Goal: Communication & Community: Answer question/provide support

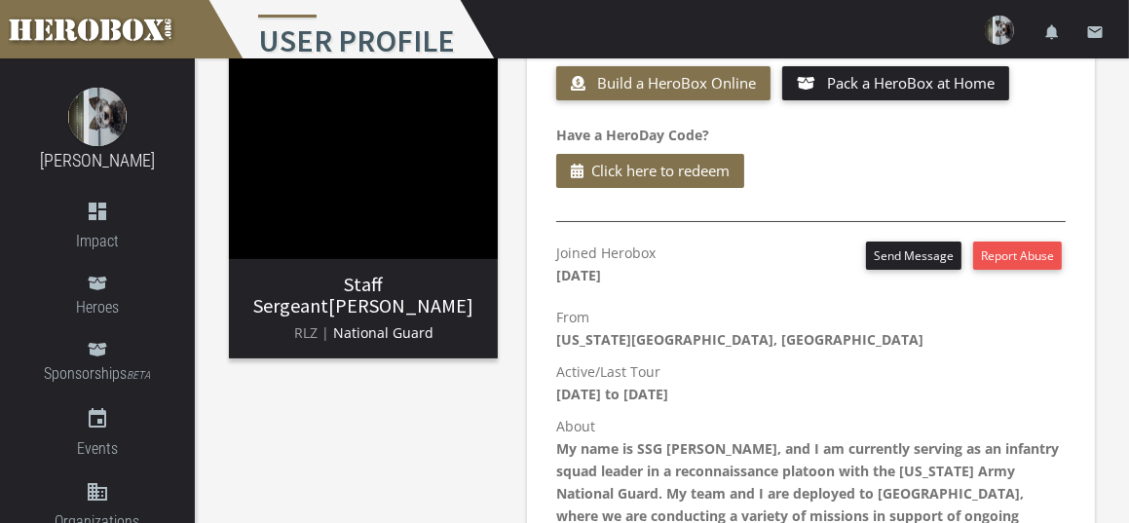
scroll to position [195, 0]
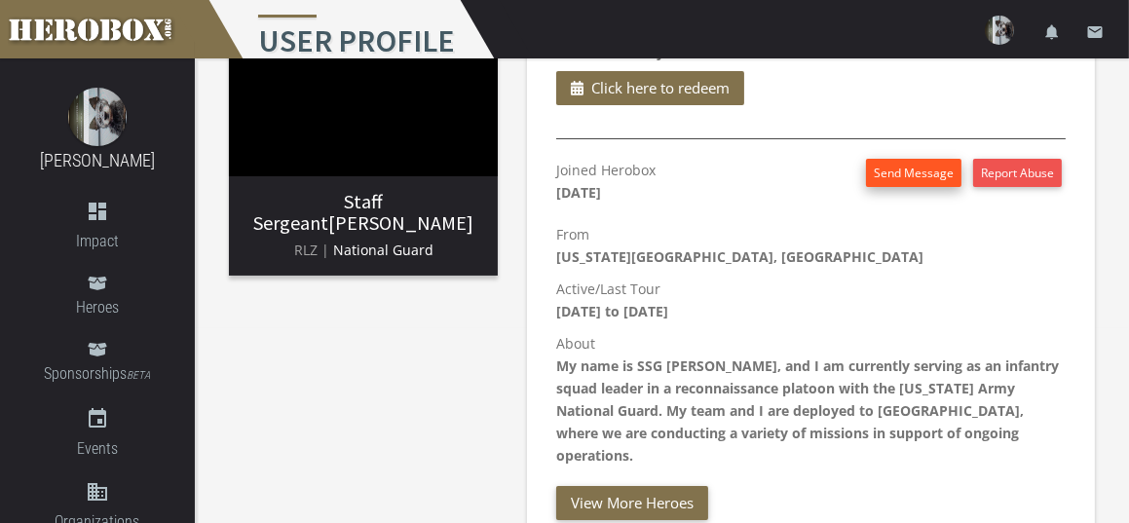
click at [899, 174] on button "Send Message" at bounding box center [913, 173] width 95 height 28
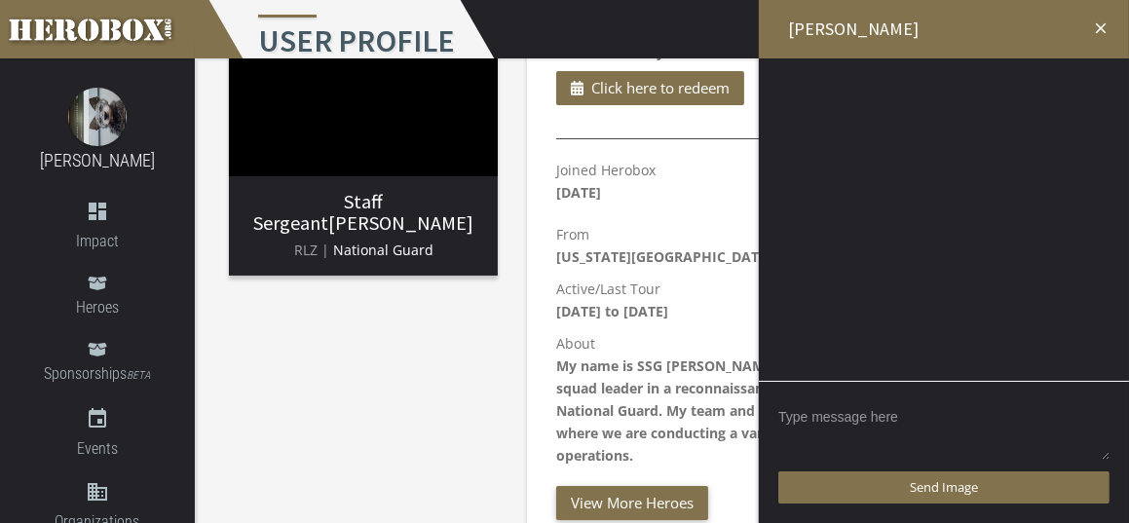
click at [845, 411] on textarea at bounding box center [944, 431] width 331 height 60
click at [840, 421] on textarea at bounding box center [944, 431] width 331 height 60
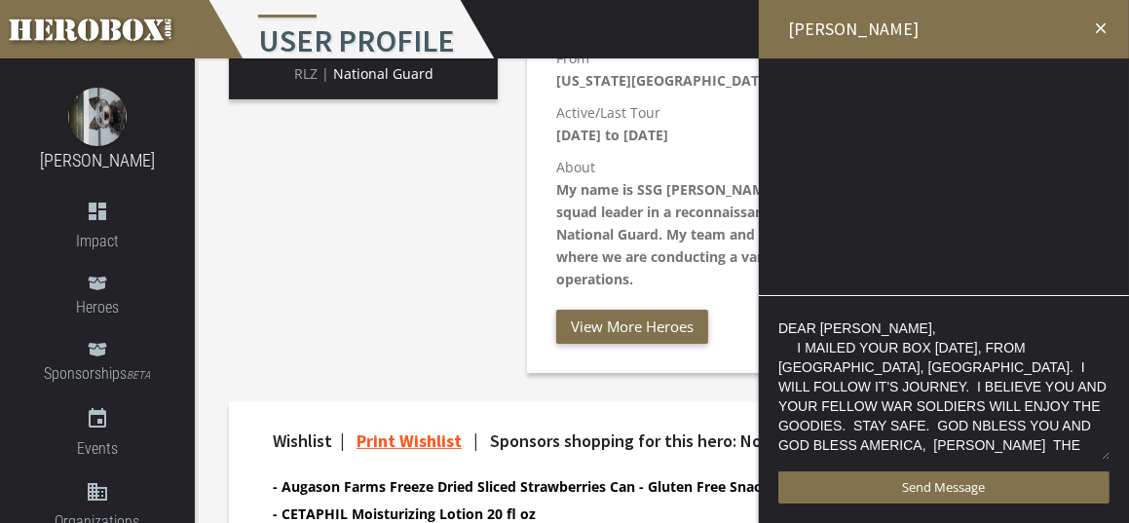
scroll to position [390, 0]
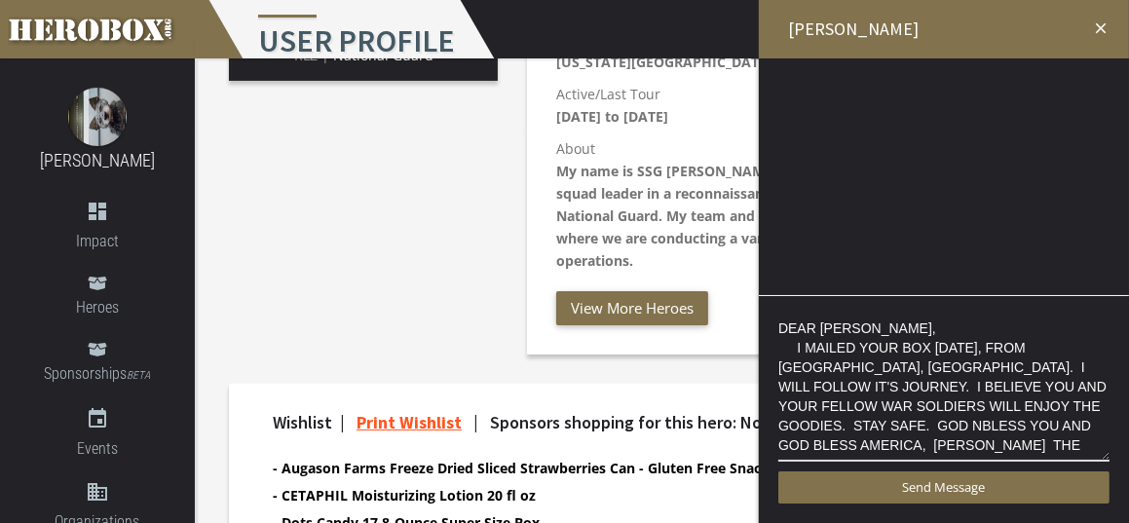
click at [903, 174] on div at bounding box center [944, 153] width 370 height 190
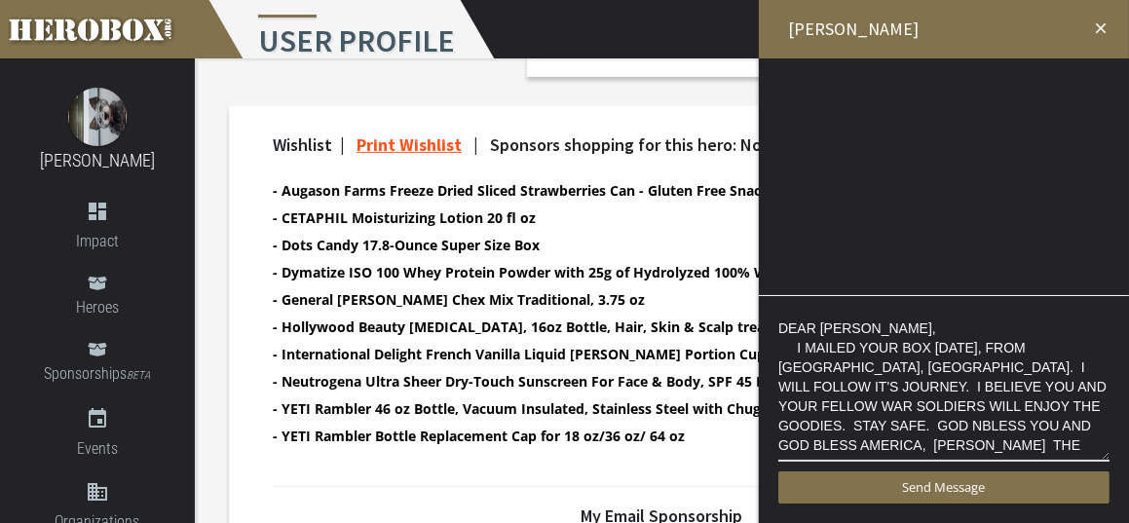
scroll to position [682, 0]
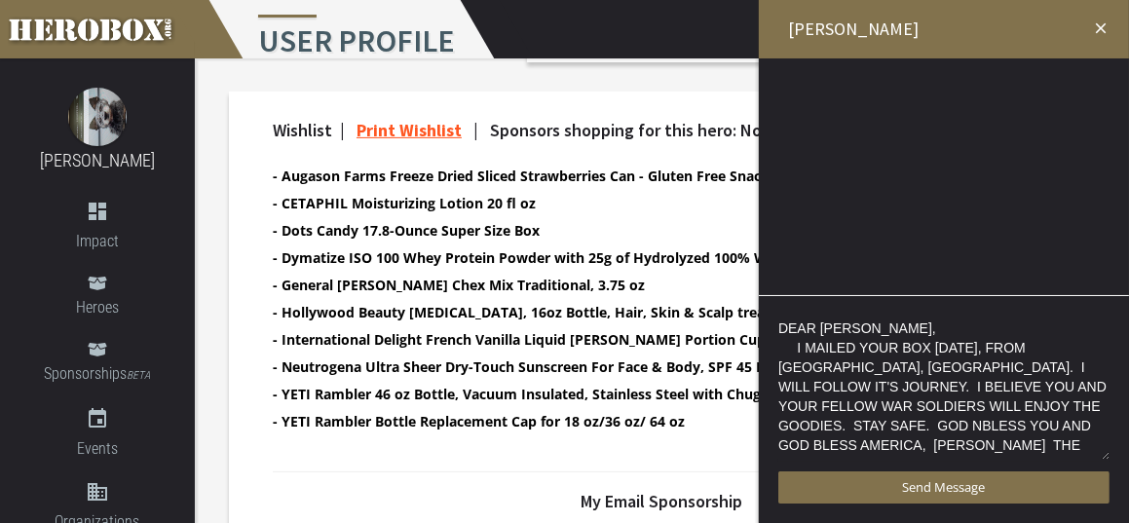
click at [930, 316] on textarea "DEAR [PERSON_NAME], I MAILED YOUR BOX [DATE], FROM [GEOGRAPHIC_DATA], [GEOGRAPH…" at bounding box center [944, 389] width 331 height 146
click at [883, 209] on div at bounding box center [944, 153] width 370 height 190
click at [783, 82] on div at bounding box center [944, 153] width 370 height 190
click at [791, 81] on div at bounding box center [944, 153] width 370 height 190
click at [551, 25] on div "menu User Profile settings Settings lock Logout notifications email" at bounding box center [564, 29] width 1129 height 58
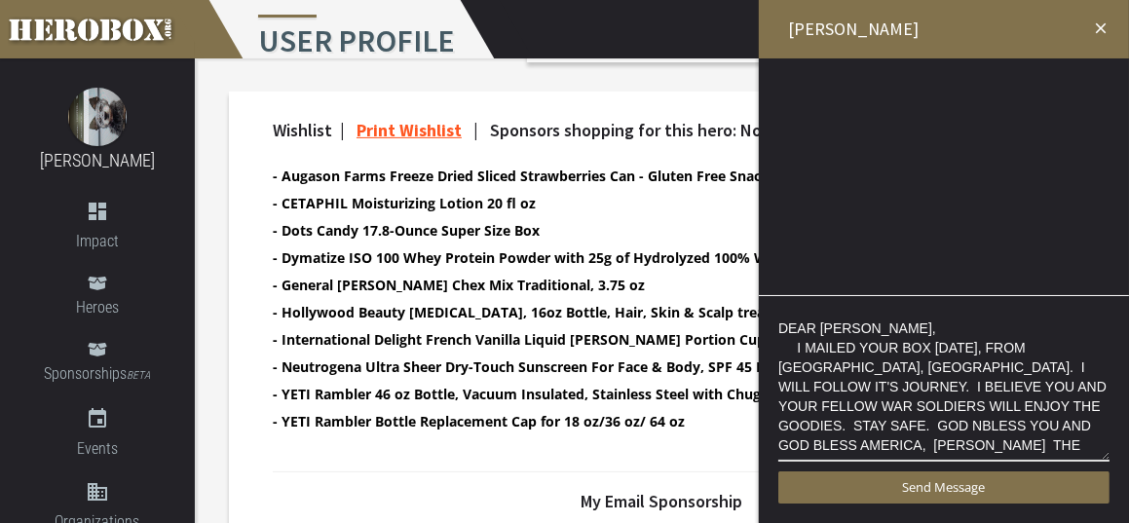
click at [550, 72] on div "Staff Sergeant [PERSON_NAME] RLZ | National Guard Send [PERSON_NAME] a Box Buil…" at bounding box center [662, 168] width 934 height 1584
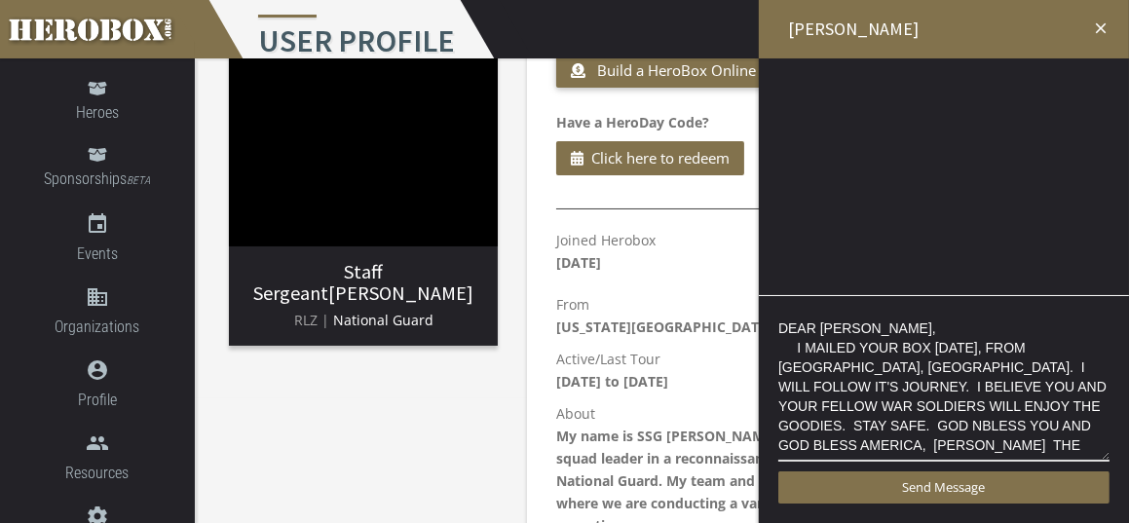
scroll to position [0, 0]
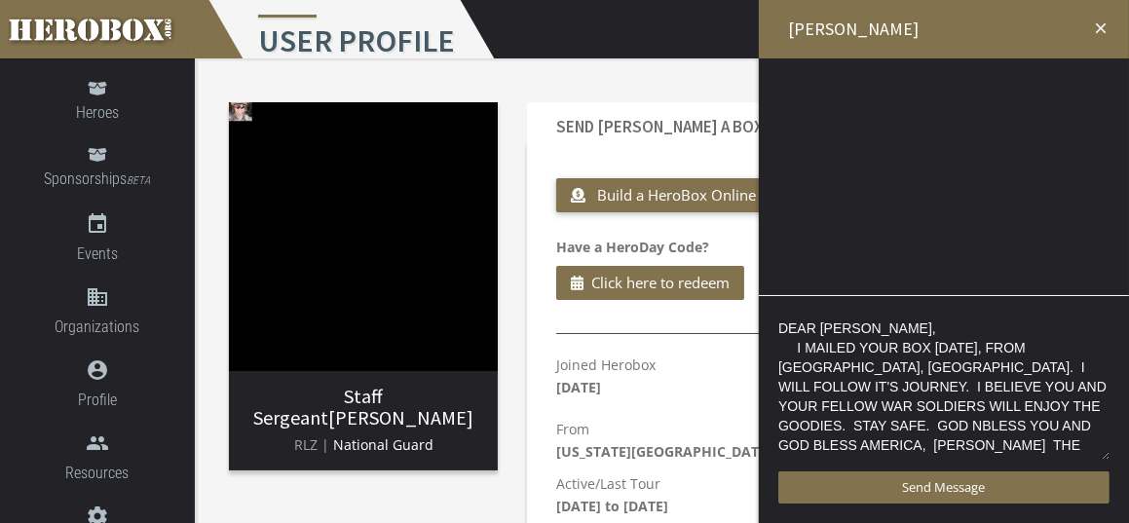
click at [880, 324] on textarea "DEAR [PERSON_NAME], I MAILED YOUR BOX [DATE], FROM [GEOGRAPHIC_DATA], [GEOGRAPH…" at bounding box center [944, 389] width 331 height 146
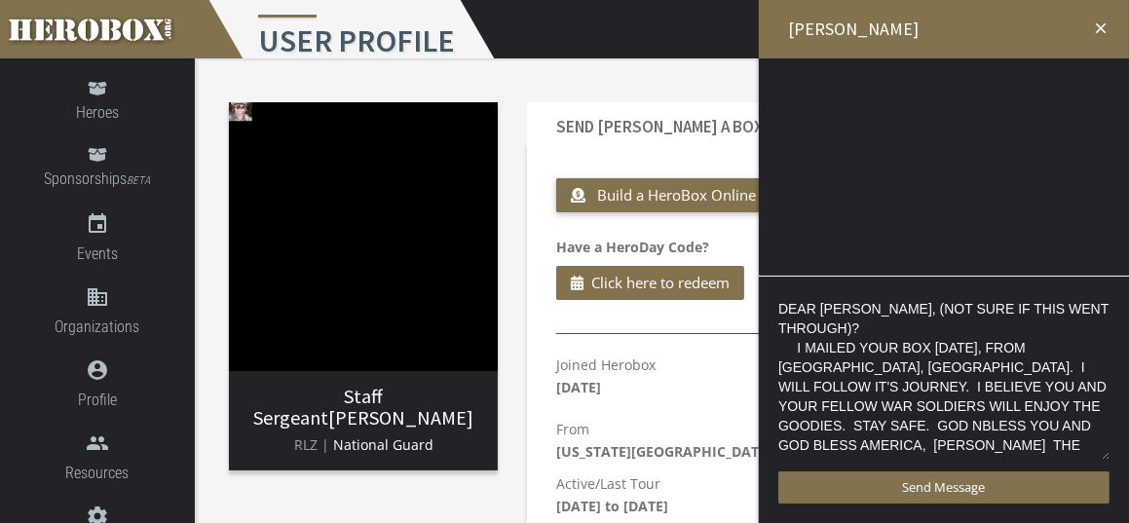
click at [872, 422] on textarea "DEAR [PERSON_NAME], (NOT SURE IF THIS WENT THROUGH)? I MAILED YOUR BOX [DATE], …" at bounding box center [944, 379] width 331 height 166
type textarea "DEAR [PERSON_NAME], (NOT SURE IF THIS WENT THROUGH)? I MAILED YOUR BOX [DATE], …"
click at [911, 26] on h2 "[PERSON_NAME]" at bounding box center [944, 29] width 370 height 58
drag, startPoint x: 870, startPoint y: 28, endPoint x: 862, endPoint y: 47, distance: 20.1
click at [870, 29] on h2 "[PERSON_NAME]" at bounding box center [944, 29] width 370 height 58
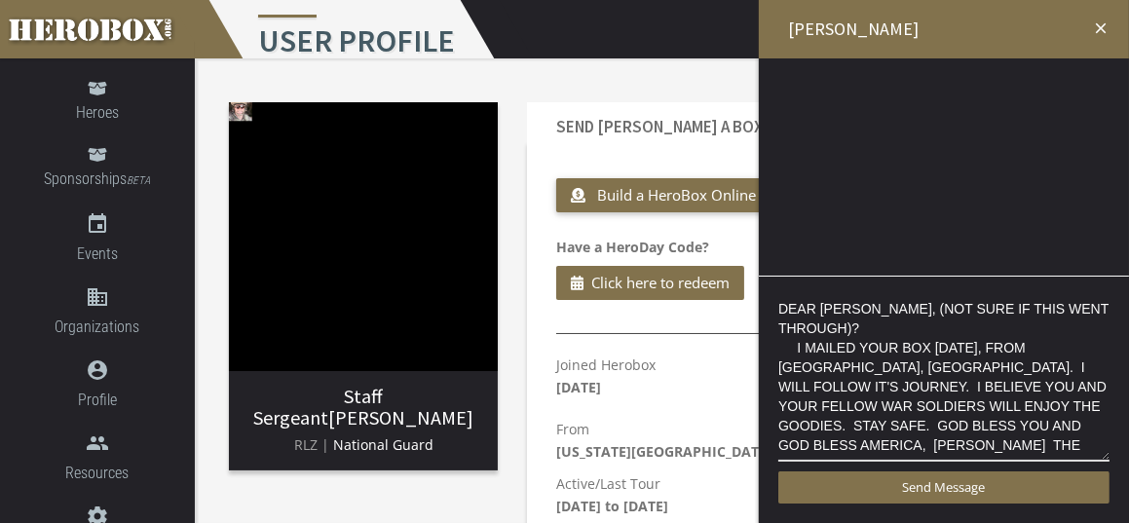
drag, startPoint x: 837, startPoint y: 146, endPoint x: 866, endPoint y: 151, distance: 29.6
click at [837, 146] on div at bounding box center [944, 153] width 370 height 190
click at [921, 171] on div at bounding box center [944, 153] width 370 height 190
click at [988, 463] on div "DEAR [PERSON_NAME], (NOT SURE IF THIS WENT THROUGH)? I MAILED YOUR BOX [DATE], …" at bounding box center [944, 399] width 370 height 247
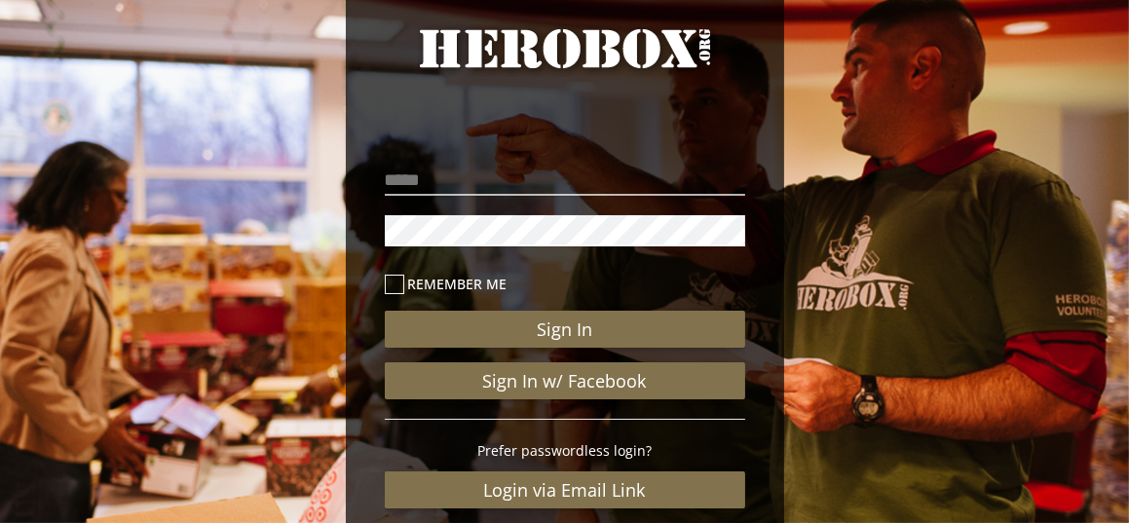
scroll to position [195, 0]
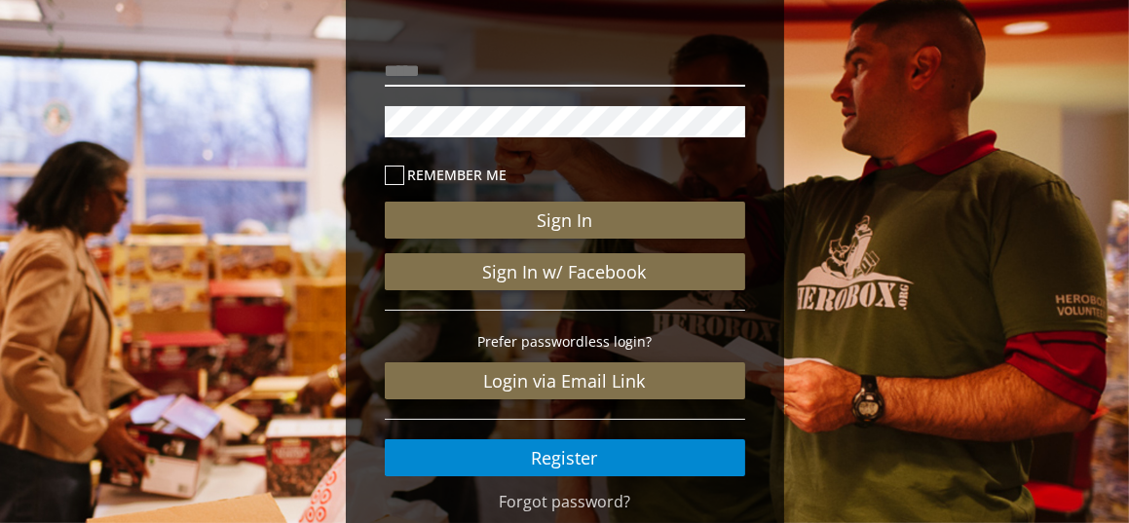
click at [525, 72] on input "email" at bounding box center [565, 71] width 361 height 31
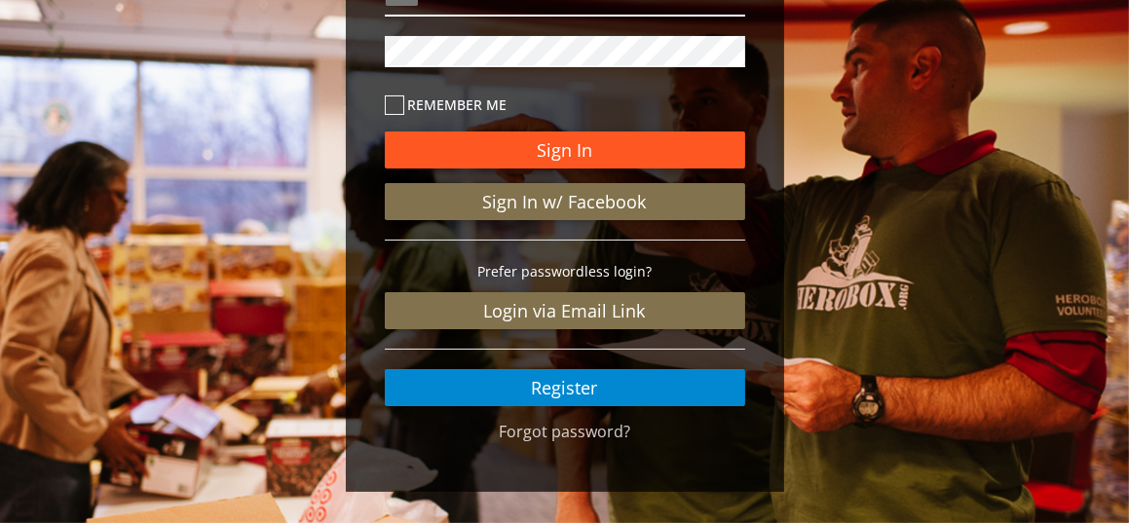
scroll to position [282, 0]
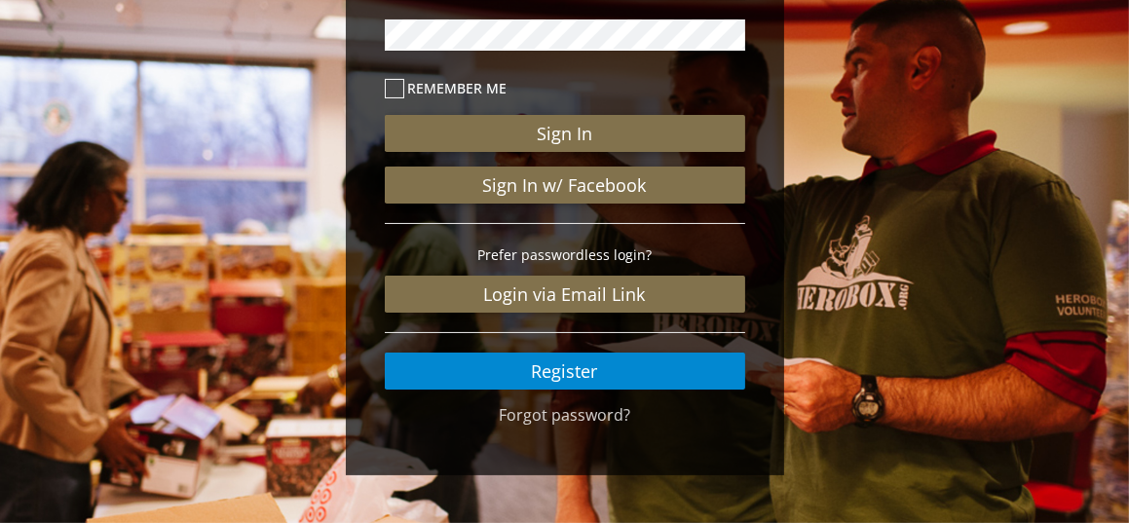
click at [396, 87] on icon at bounding box center [394, 88] width 19 height 19
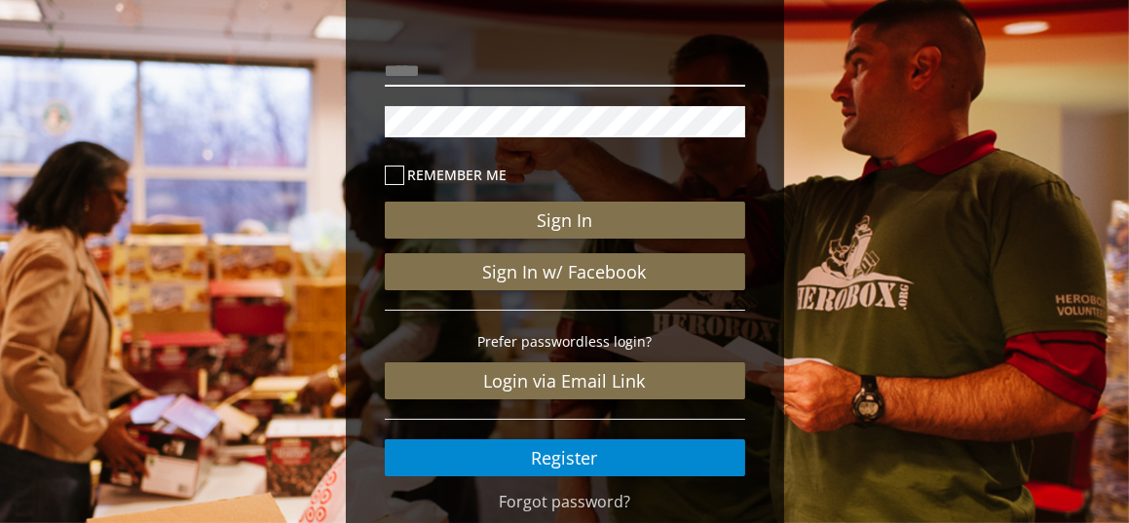
scroll to position [87, 0]
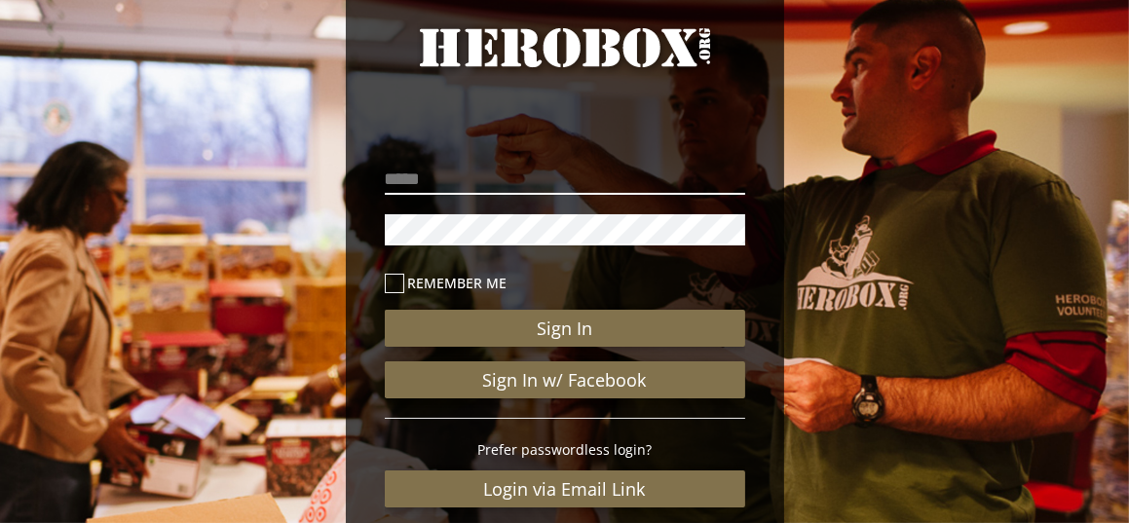
click at [499, 175] on input "email" at bounding box center [565, 179] width 361 height 31
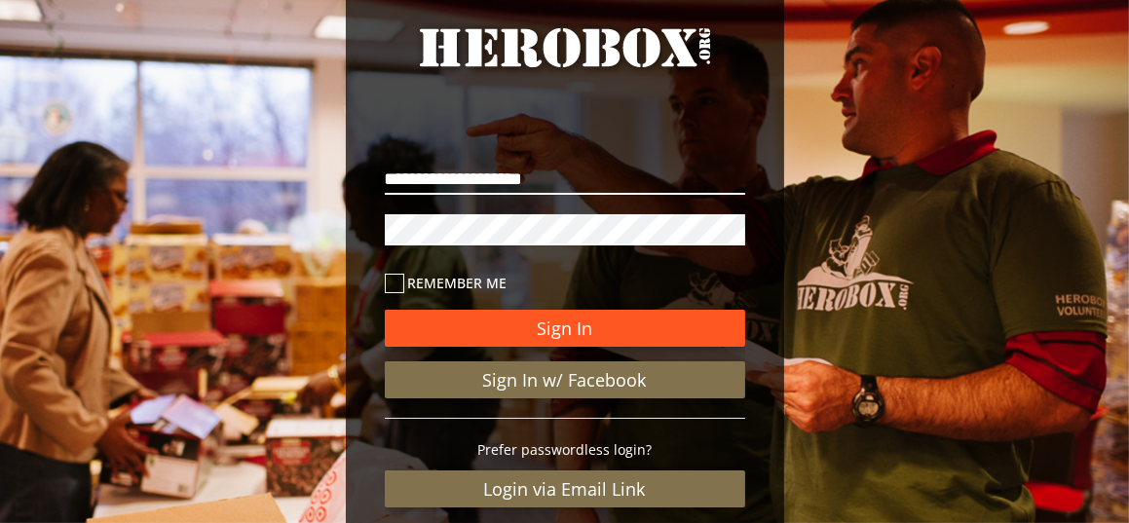
type input "**********"
click at [584, 323] on button "Sign In" at bounding box center [565, 328] width 361 height 37
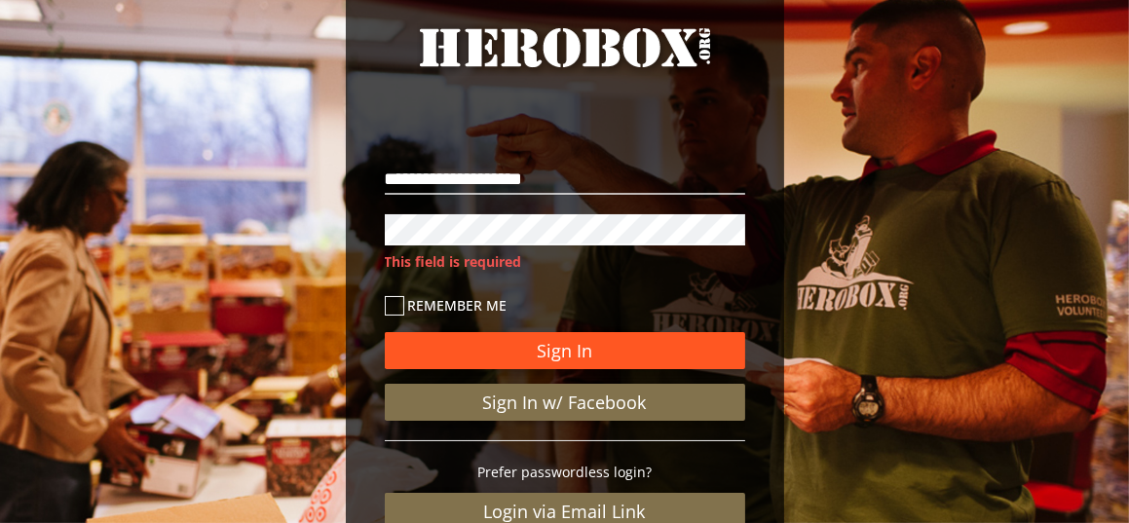
scroll to position [86, 0]
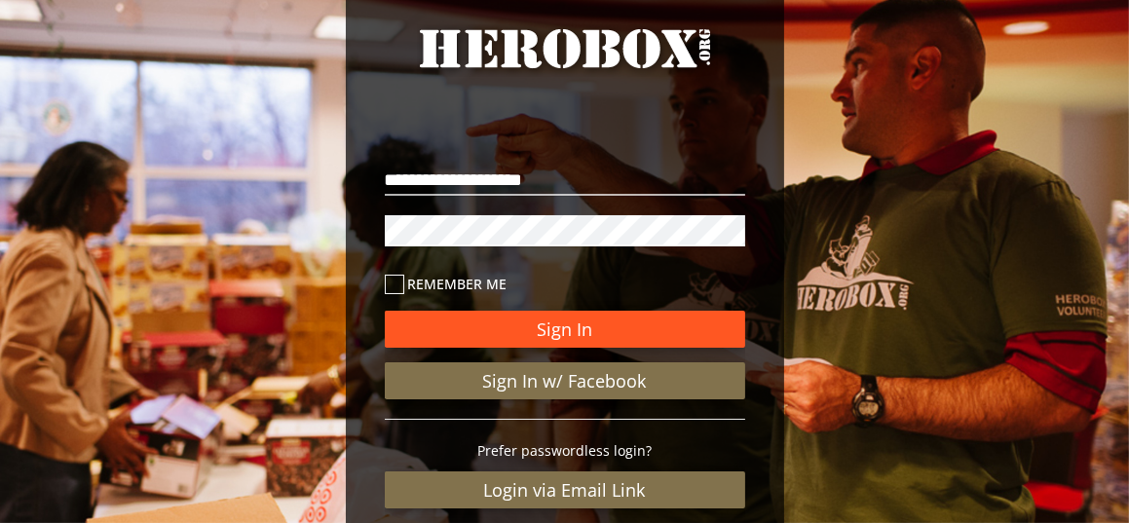
click at [615, 320] on button "Sign In" at bounding box center [565, 329] width 361 height 37
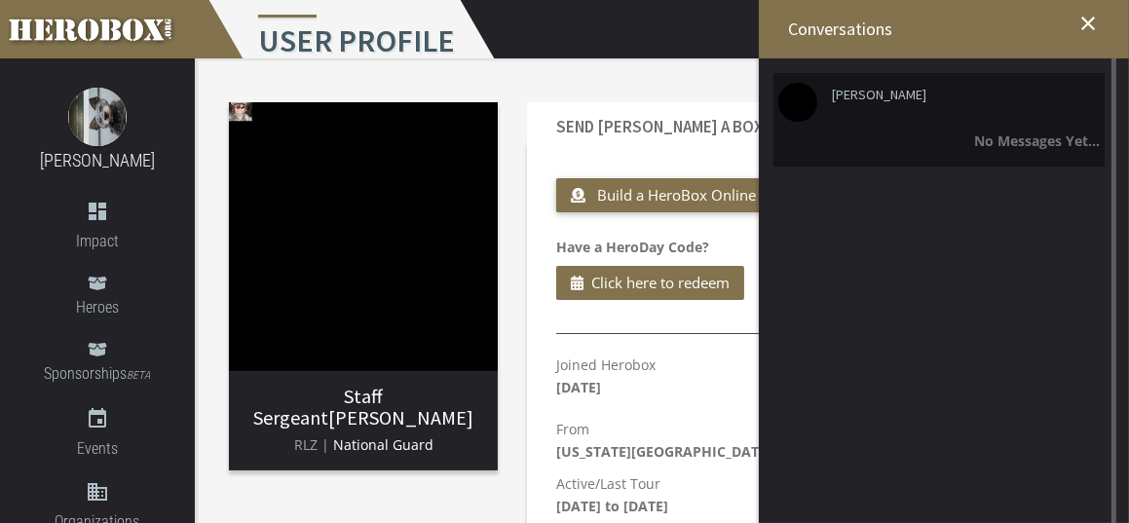
click at [881, 132] on div "No Messages Yet..." at bounding box center [940, 141] width 322 height 22
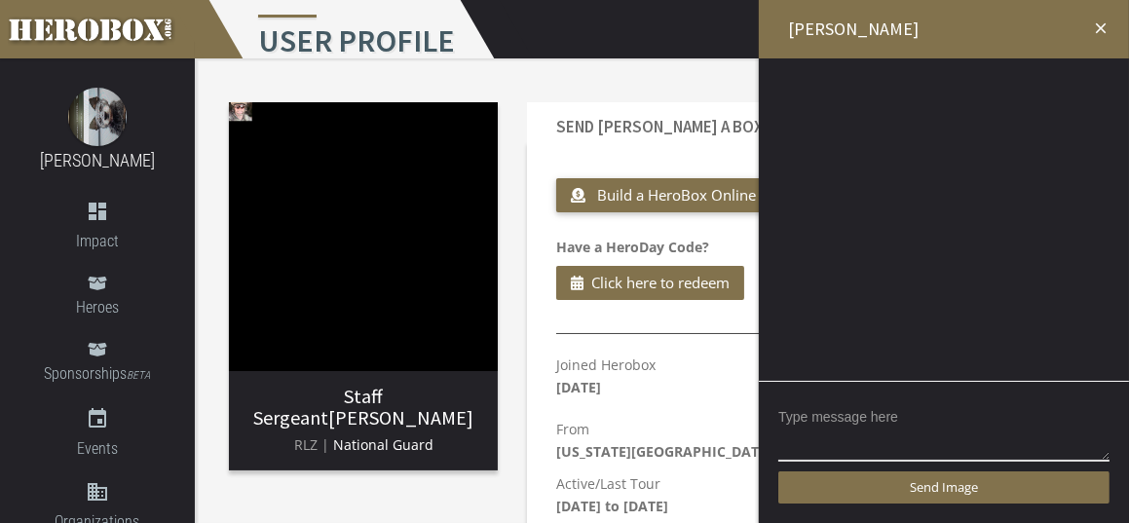
click at [811, 399] on div "Send Image" at bounding box center [944, 452] width 370 height 142
click at [816, 430] on textarea at bounding box center [944, 431] width 331 height 60
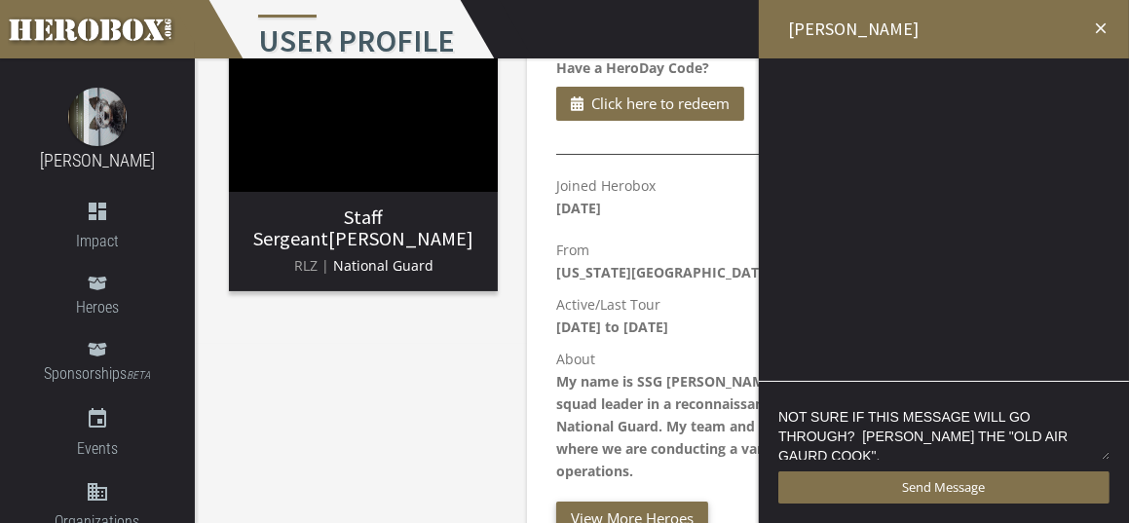
scroll to position [97, 0]
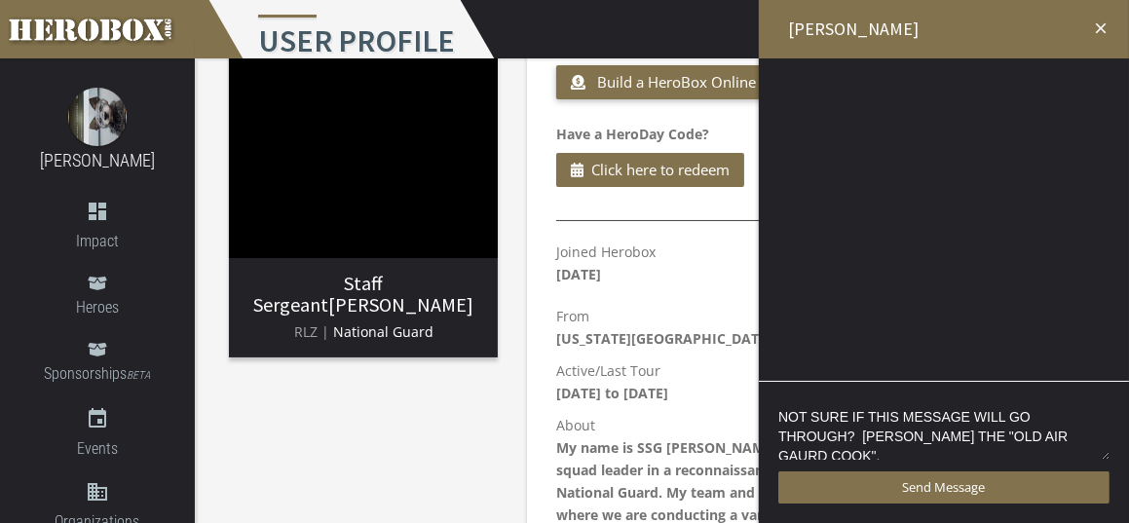
type textarea "NOT SURE IF THIS MESSAGE WILL GO THROUGH? [PERSON_NAME] THE "OLD AIR GAURD COOK…"
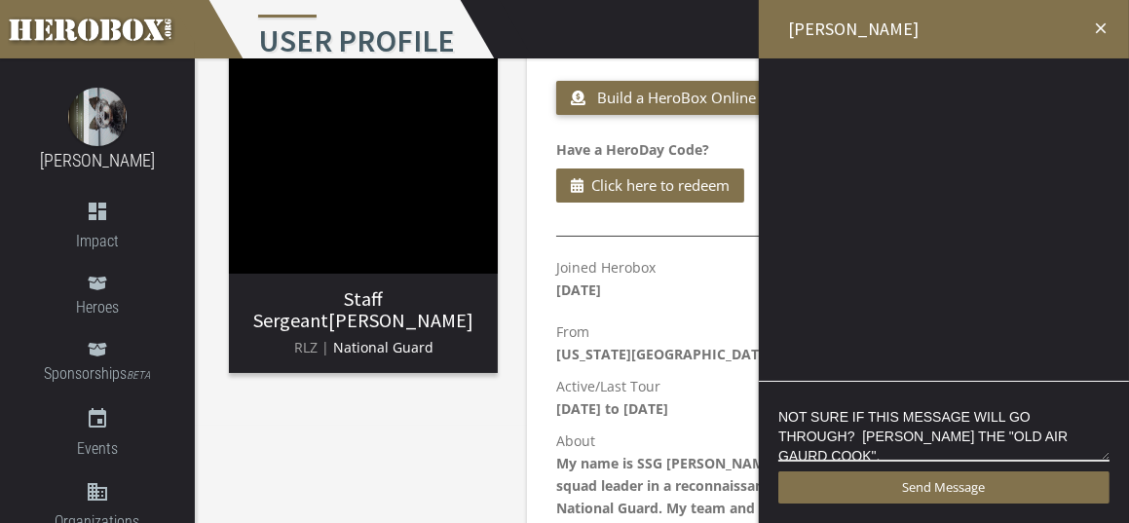
click at [945, 295] on div at bounding box center [944, 319] width 370 height 523
drag, startPoint x: 956, startPoint y: 281, endPoint x: 970, endPoint y: 196, distance: 85.9
click at [968, 257] on div at bounding box center [944, 319] width 370 height 523
